Goal: Task Accomplishment & Management: Use online tool/utility

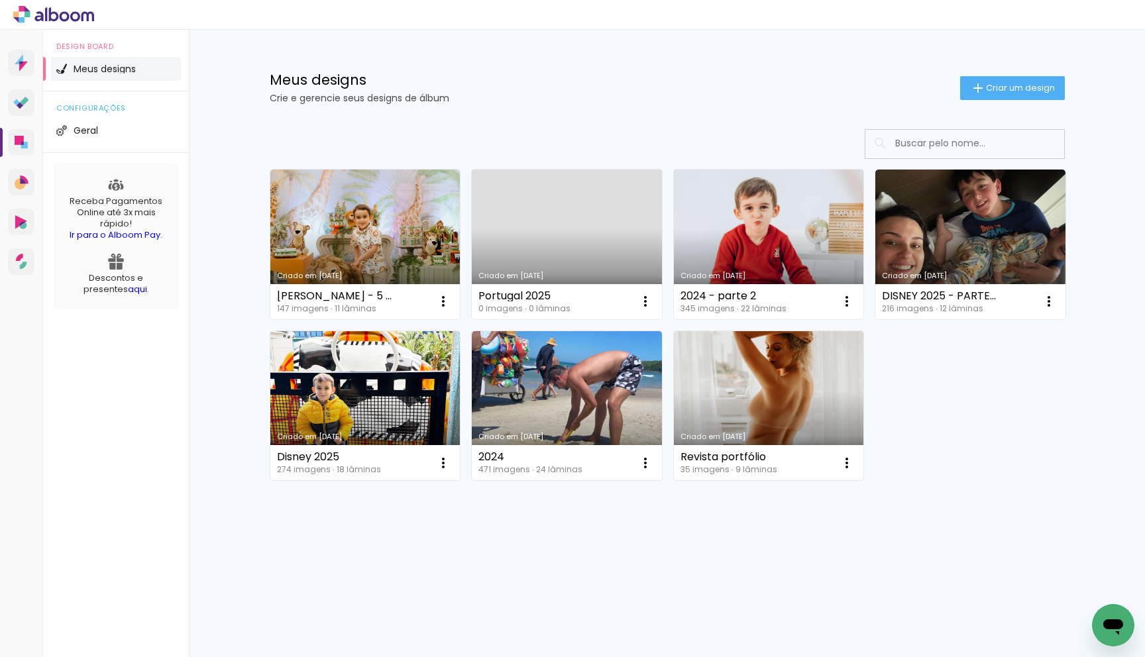
click at [750, 242] on link "Criado em [DATE]" at bounding box center [769, 245] width 190 height 150
